Goal: Information Seeking & Learning: Learn about a topic

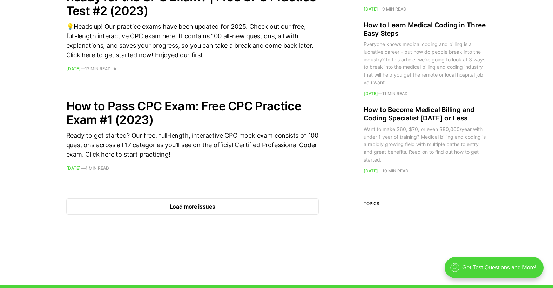
scroll to position [982, 0]
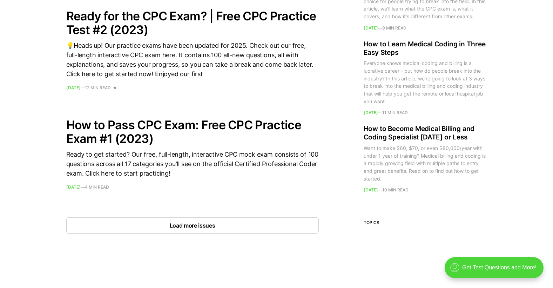
click at [182, 226] on button "Load more issues" at bounding box center [192, 225] width 253 height 16
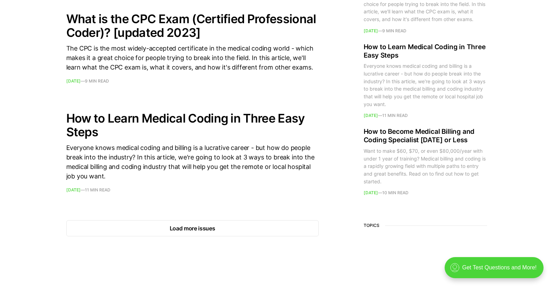
scroll to position [2000, 0]
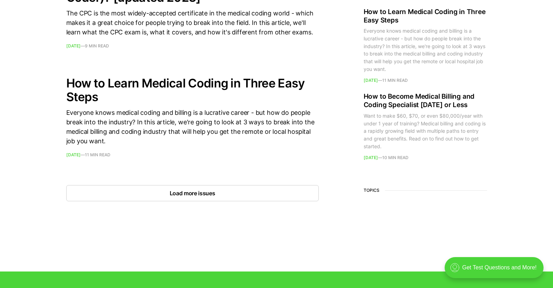
click at [200, 201] on button "Load more issues" at bounding box center [192, 193] width 253 height 16
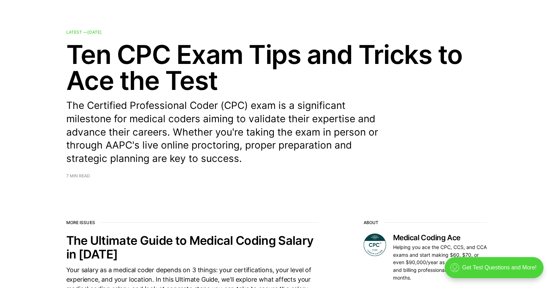
scroll to position [0, 0]
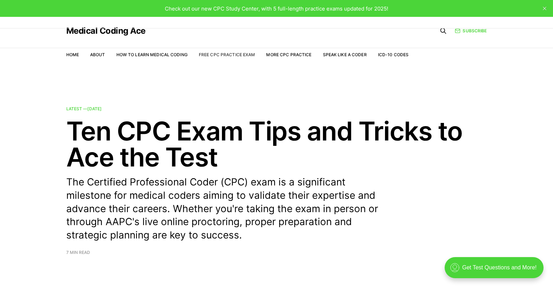
click at [222, 53] on link "Free CPC Practice Exam" at bounding box center [227, 54] width 56 height 5
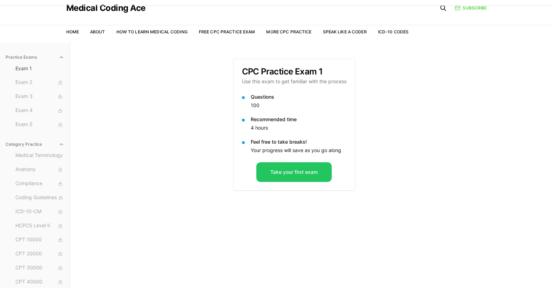
scroll to position [35, 0]
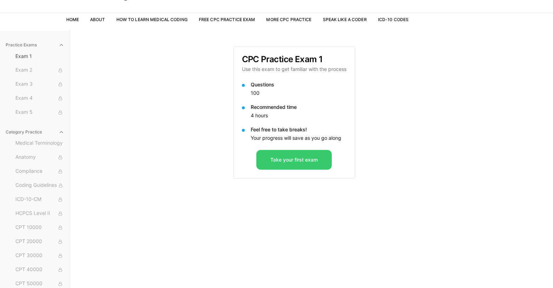
click at [303, 160] on button "Take your first exam" at bounding box center [293, 160] width 75 height 20
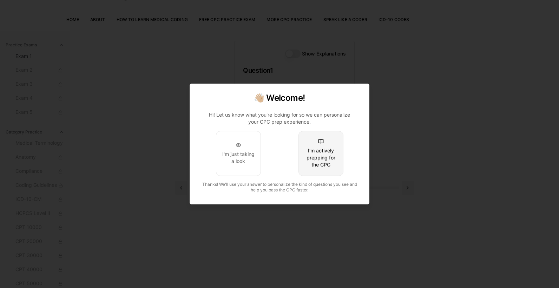
click at [307, 161] on div "I'm actively prepping for the CPC" at bounding box center [320, 157] width 33 height 21
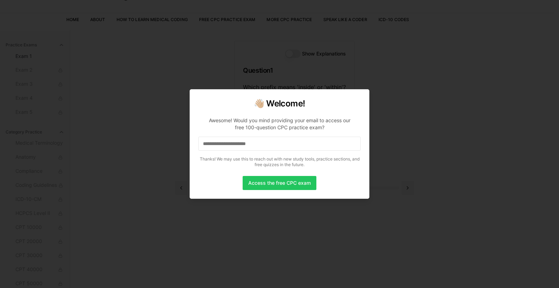
click at [279, 143] on input at bounding box center [279, 143] width 162 height 14
click at [298, 140] on input "*" at bounding box center [279, 143] width 162 height 14
click at [279, 180] on button "Access the free CPC exam" at bounding box center [279, 183] width 74 height 14
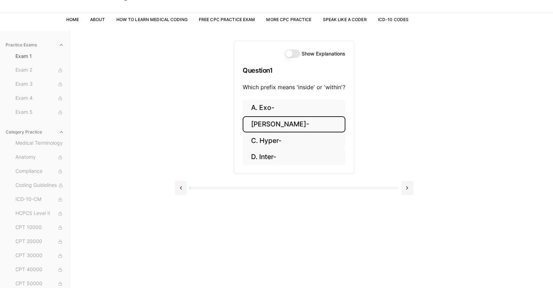
click at [290, 123] on button "[PERSON_NAME]-" at bounding box center [294, 124] width 103 height 16
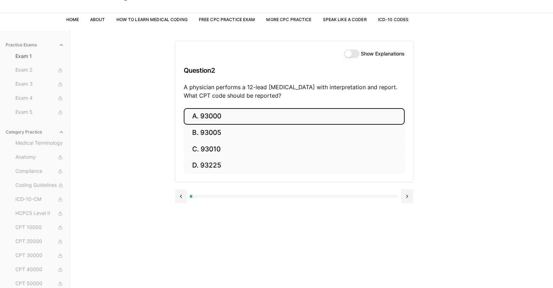
click at [219, 118] on button "A. 93000" at bounding box center [294, 116] width 221 height 16
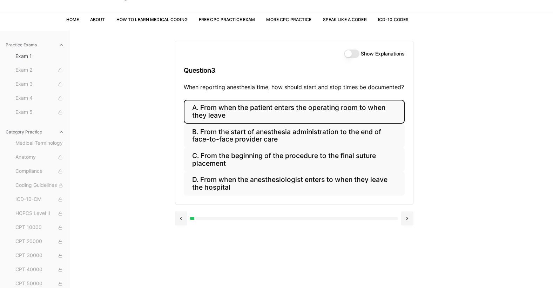
click at [272, 108] on button "A. From when the patient enters the operating room to when they leave" at bounding box center [294, 112] width 221 height 24
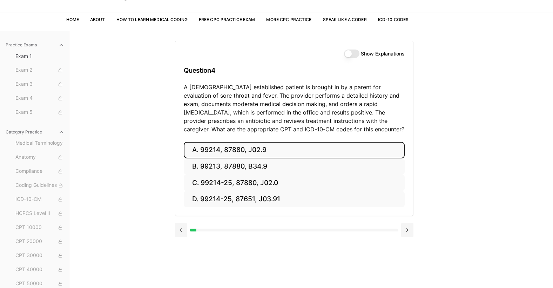
click at [248, 147] on button "A. 99214, 87880, J02.9" at bounding box center [294, 150] width 221 height 16
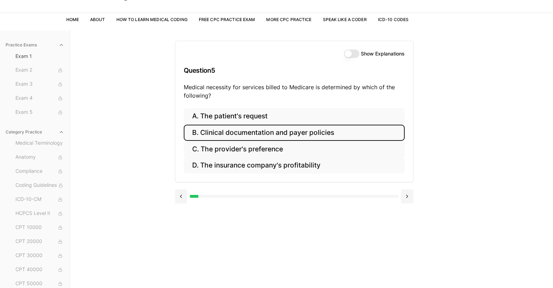
click at [281, 131] on button "B. Clinical documentation and payer policies" at bounding box center [294, 133] width 221 height 16
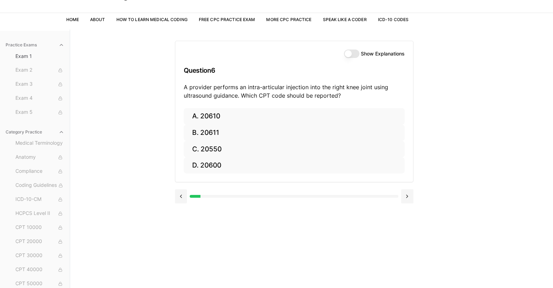
click at [351, 54] on button "Show Explanations" at bounding box center [351, 53] width 15 height 8
click at [182, 197] on button at bounding box center [181, 196] width 12 height 14
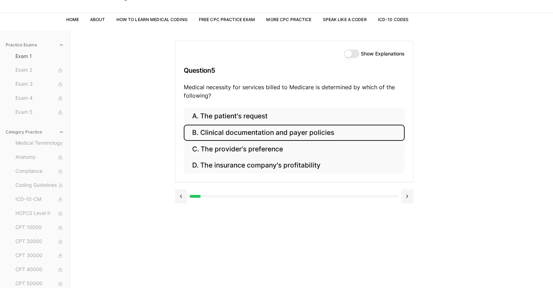
click at [348, 53] on button "Show Explanations" at bounding box center [351, 53] width 15 height 8
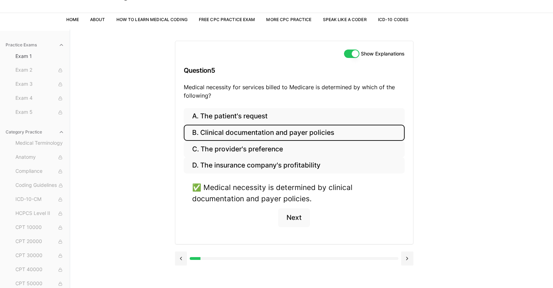
click at [348, 53] on button "Show Explanations" at bounding box center [351, 53] width 15 height 8
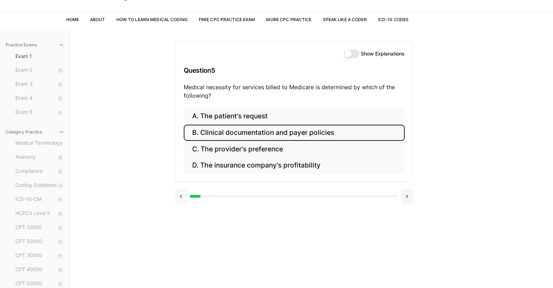
click at [181, 197] on button at bounding box center [181, 196] width 12 height 14
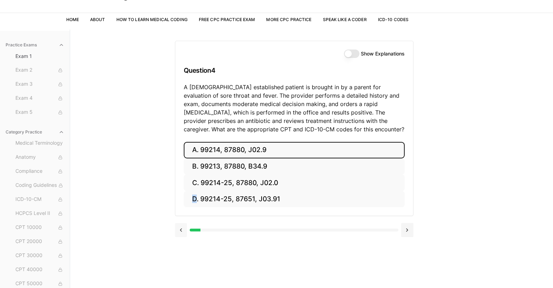
click at [181, 197] on div "A. 99214, 87880, J02.9 B. 99213, 87880, B34.9 C. 99214-25, 87880, J02.0 D. 9921…" at bounding box center [294, 179] width 238 height 74
drag, startPoint x: 181, startPoint y: 197, endPoint x: 179, endPoint y: 230, distance: 32.7
click at [179, 230] on button at bounding box center [181, 230] width 12 height 14
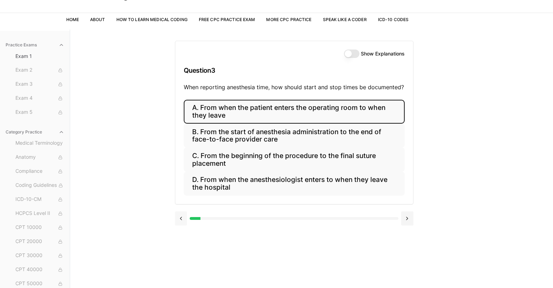
click at [180, 217] on button at bounding box center [181, 218] width 12 height 14
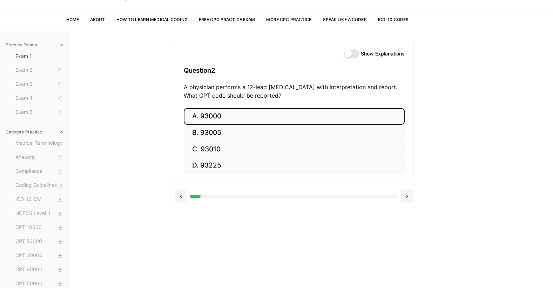
click at [182, 196] on button at bounding box center [181, 196] width 12 height 14
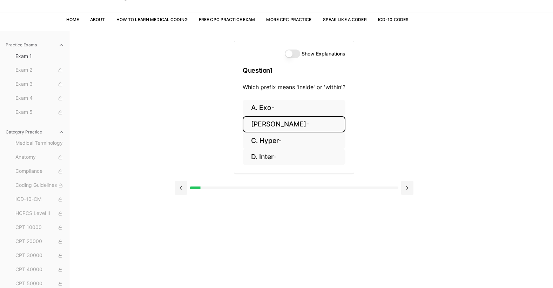
click at [289, 52] on button "Show Explanations" at bounding box center [292, 53] width 15 height 8
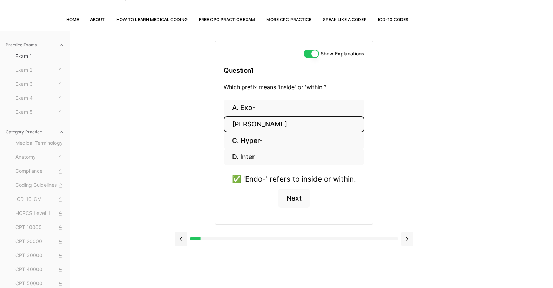
click at [404, 235] on button at bounding box center [407, 239] width 12 height 14
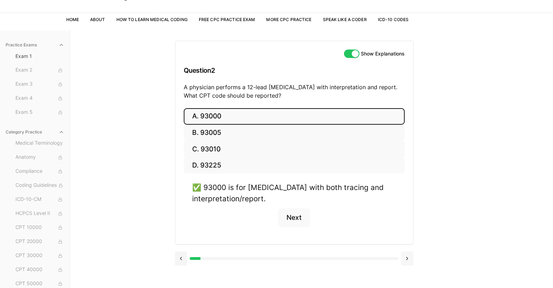
click at [405, 257] on button at bounding box center [407, 258] width 12 height 14
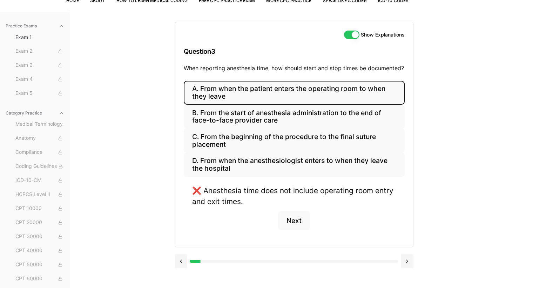
scroll to position [65, 0]
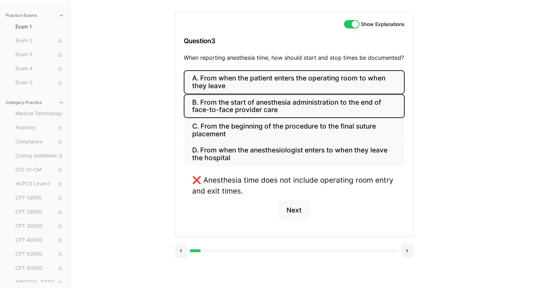
click at [240, 100] on button "B. From the start of anesthesia administration to the end of face-to-face provi…" at bounding box center [294, 106] width 221 height 24
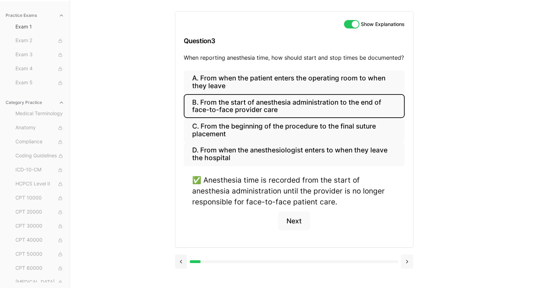
click at [405, 261] on button at bounding box center [407, 261] width 12 height 14
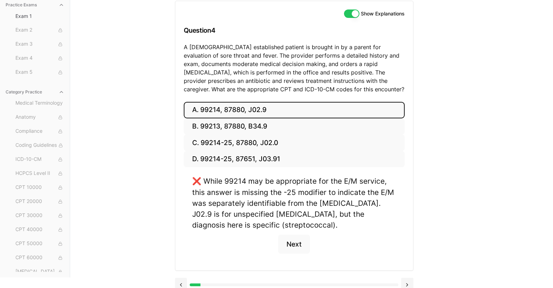
scroll to position [85, 0]
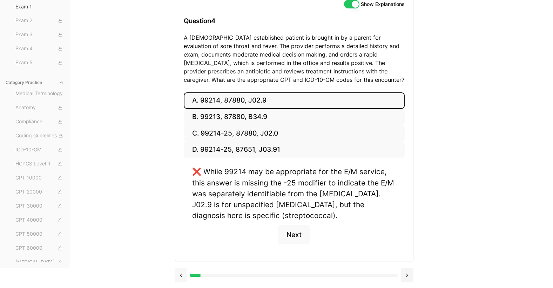
click at [179, 275] on button at bounding box center [181, 275] width 12 height 14
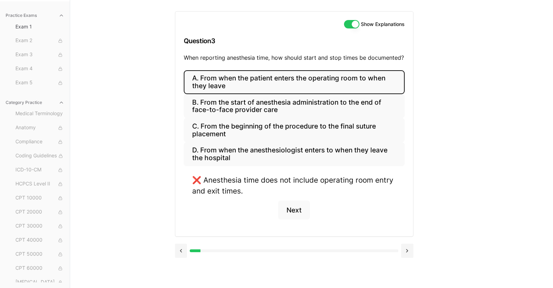
scroll to position [65, 0]
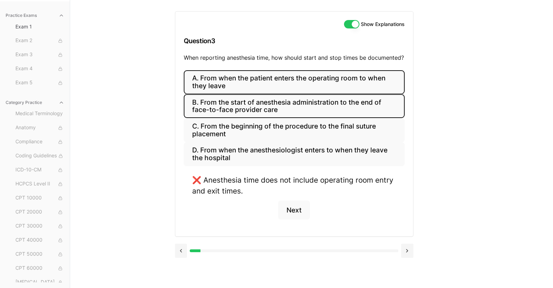
click at [302, 104] on button "B. From the start of anesthesia administration to the end of face-to-face provi…" at bounding box center [294, 106] width 221 height 24
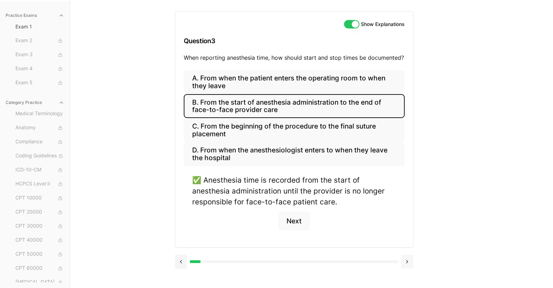
click at [407, 260] on button at bounding box center [407, 261] width 12 height 14
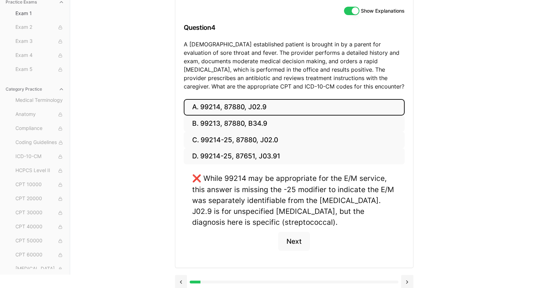
scroll to position [85, 0]
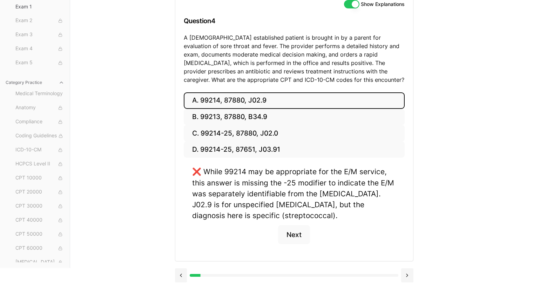
click at [352, 3] on button "Show Explanations" at bounding box center [351, 4] width 15 height 8
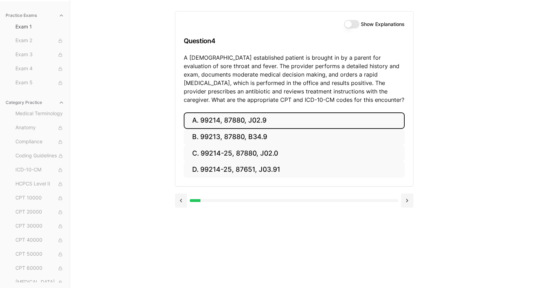
click at [355, 22] on button "Show Explanations" at bounding box center [351, 24] width 15 height 8
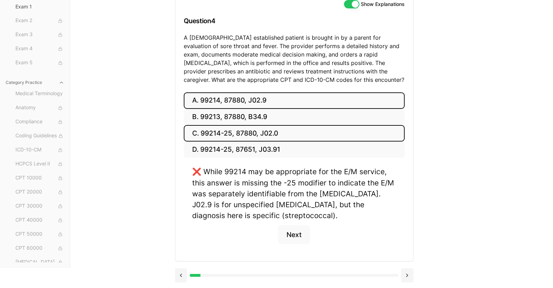
click at [242, 136] on button "C. 99214-25, 87880, J02.0" at bounding box center [294, 133] width 221 height 16
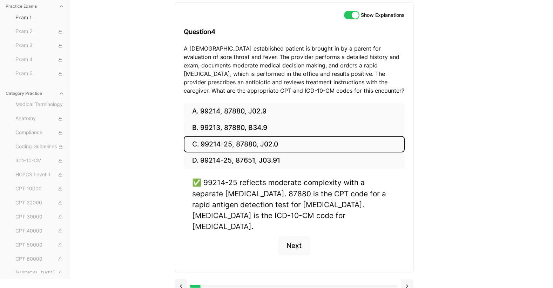
click at [407, 279] on button at bounding box center [407, 286] width 12 height 14
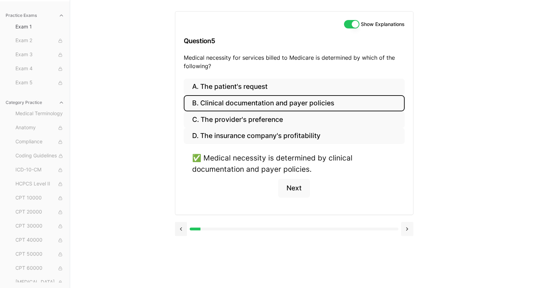
click at [407, 228] on button at bounding box center [407, 229] width 12 height 14
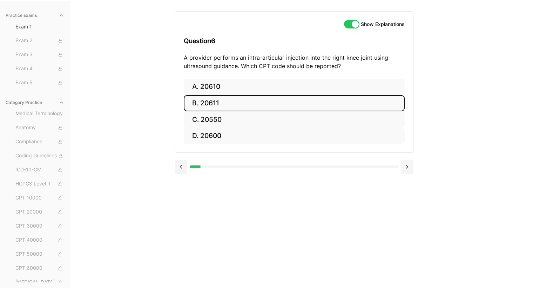
click at [220, 106] on button "B. 20611" at bounding box center [294, 103] width 221 height 16
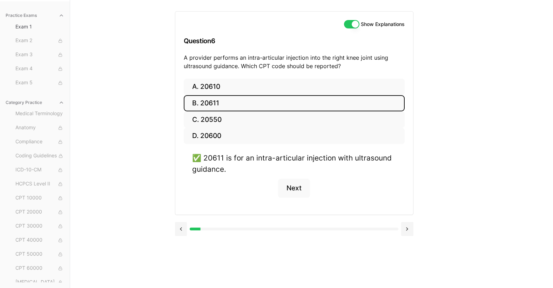
click at [407, 228] on button at bounding box center [407, 229] width 12 height 14
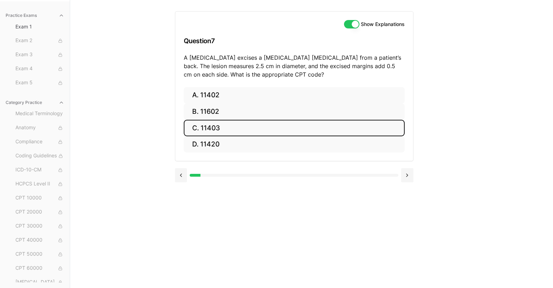
click at [208, 129] on button "C. 11403" at bounding box center [294, 128] width 221 height 16
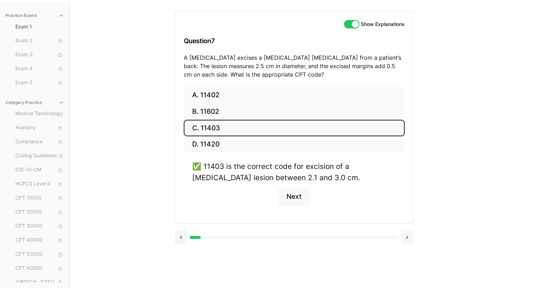
click at [405, 236] on button at bounding box center [407, 237] width 12 height 14
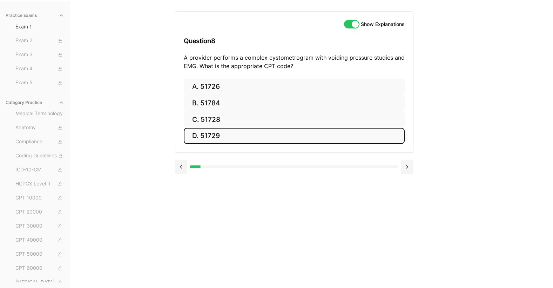
click at [221, 139] on button "D. 51729" at bounding box center [294, 136] width 221 height 16
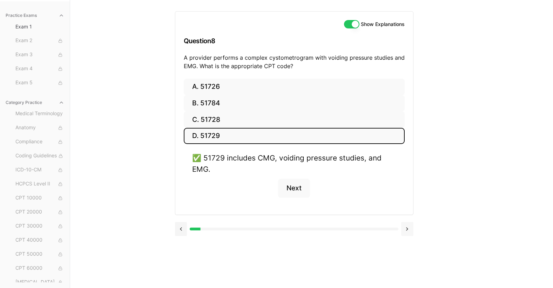
click at [407, 228] on button at bounding box center [407, 229] width 12 height 14
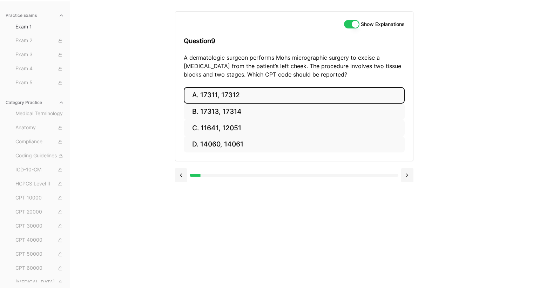
click at [252, 95] on button "A. 17311, 17312" at bounding box center [294, 95] width 221 height 16
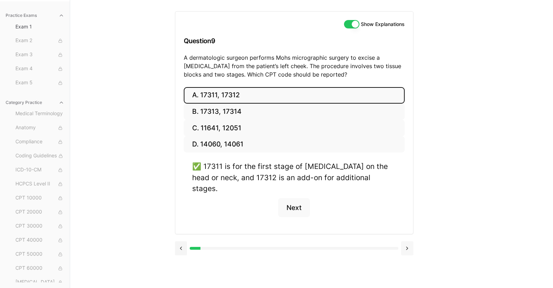
click at [406, 241] on button at bounding box center [407, 248] width 12 height 14
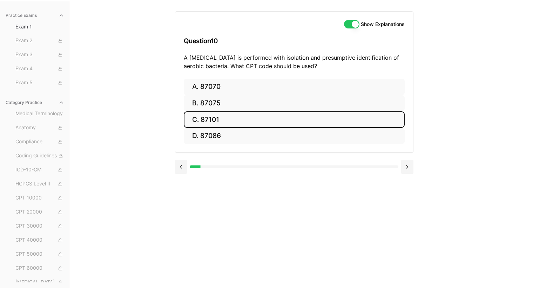
click at [210, 120] on button "C. 87101" at bounding box center [294, 119] width 221 height 16
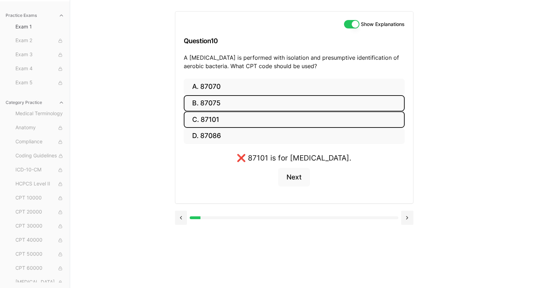
click at [213, 101] on button "B. 87075" at bounding box center [294, 103] width 221 height 16
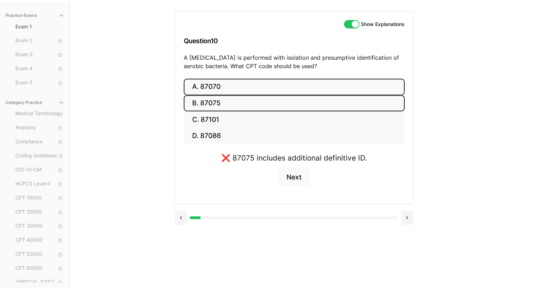
click at [216, 91] on button "A. 87070" at bounding box center [294, 87] width 221 height 16
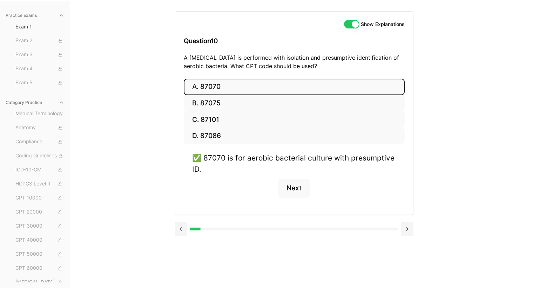
click at [408, 227] on button at bounding box center [407, 229] width 12 height 14
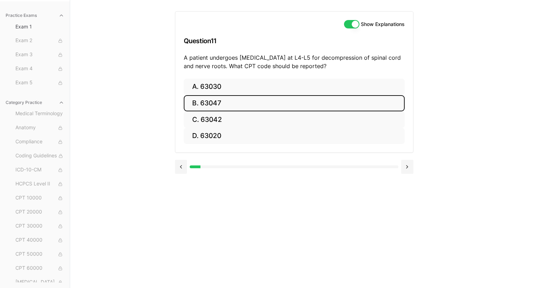
click at [214, 103] on button "B. 63047" at bounding box center [294, 103] width 221 height 16
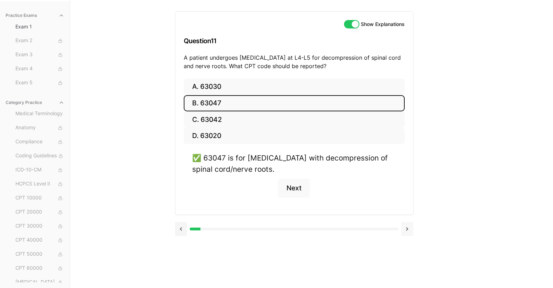
click at [406, 230] on button at bounding box center [407, 229] width 12 height 14
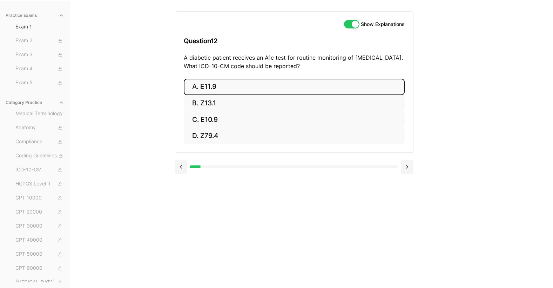
click at [233, 87] on button "A. E11.9" at bounding box center [294, 87] width 221 height 16
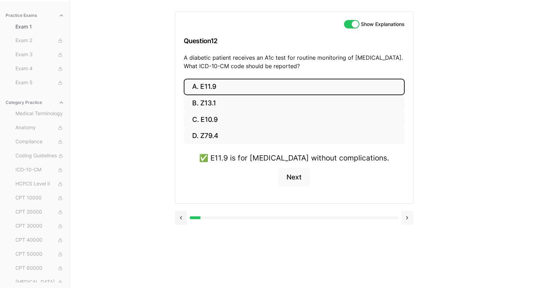
click at [409, 216] on button at bounding box center [407, 218] width 12 height 14
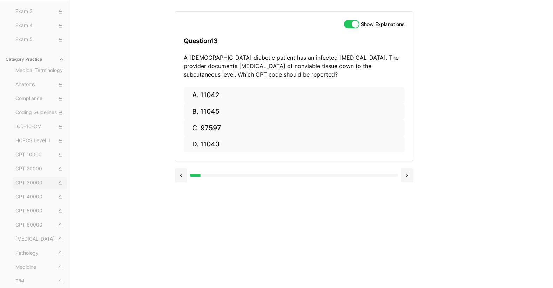
scroll to position [0, 0]
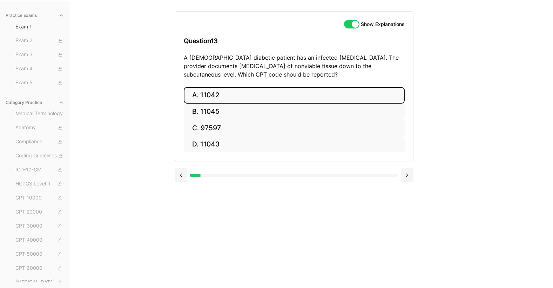
click at [223, 91] on button "A. 11042" at bounding box center [294, 95] width 221 height 16
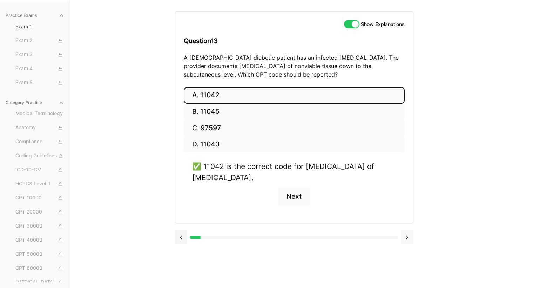
click at [408, 237] on button at bounding box center [407, 237] width 12 height 14
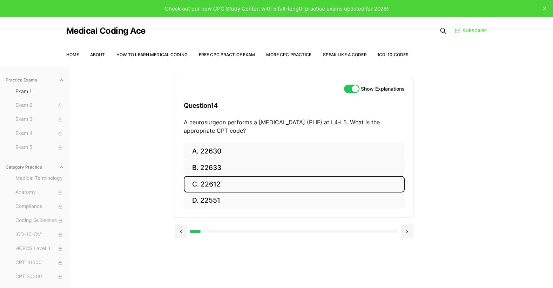
click at [218, 183] on button "C. 22612" at bounding box center [294, 184] width 221 height 16
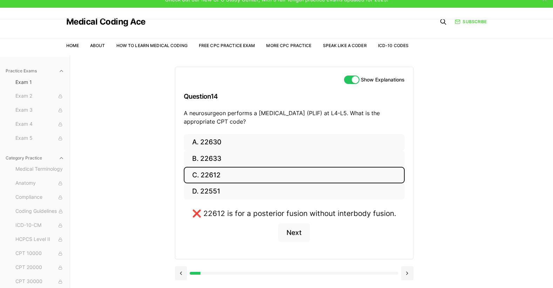
scroll to position [35, 0]
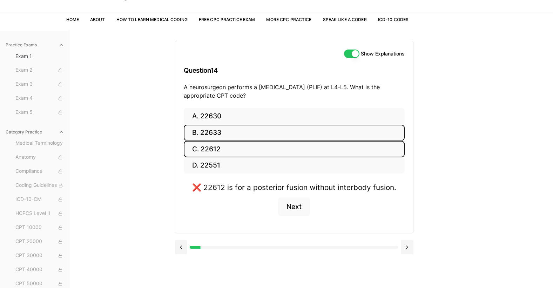
click at [234, 134] on button "B. 22633" at bounding box center [294, 133] width 221 height 16
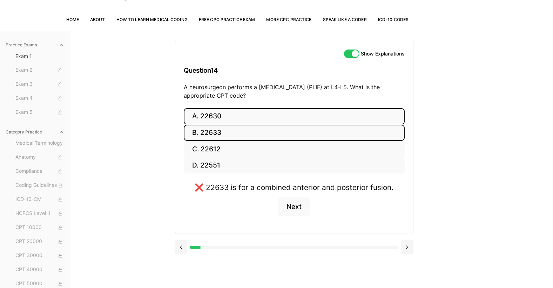
click at [239, 121] on button "A. 22630" at bounding box center [294, 116] width 221 height 16
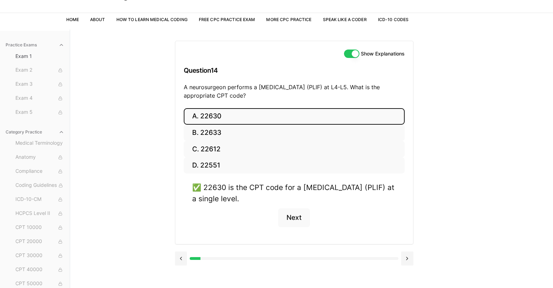
scroll to position [65, 0]
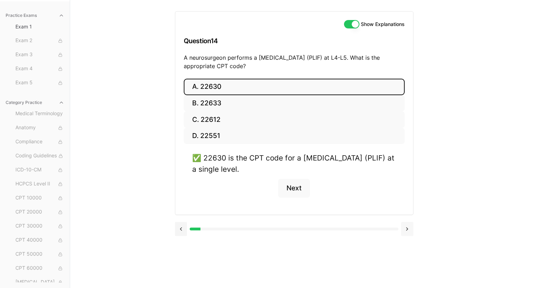
click at [407, 228] on button at bounding box center [407, 229] width 12 height 14
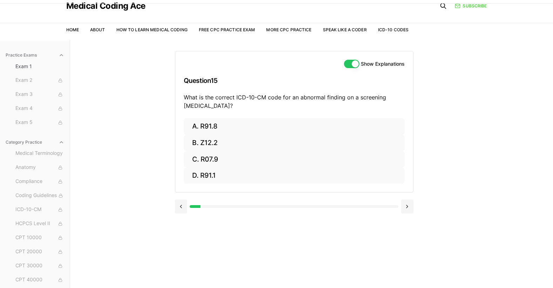
scroll to position [0, 0]
